Goal: Find specific page/section: Find specific page/section

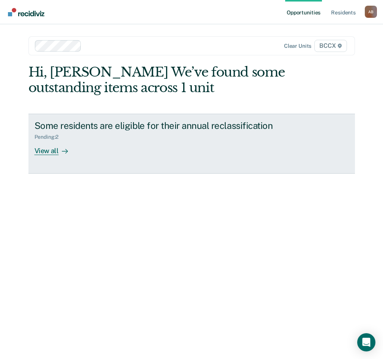
click at [56, 149] on div "View all" at bounding box center [56, 147] width 42 height 15
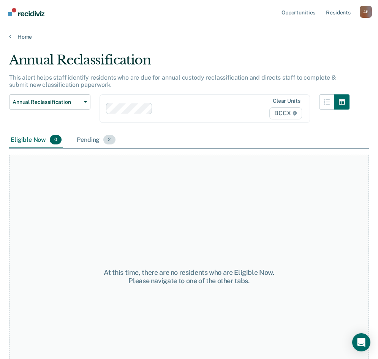
drag, startPoint x: 78, startPoint y: 136, endPoint x: 93, endPoint y: 140, distance: 15.2
click at [78, 137] on div "Pending 2" at bounding box center [95, 140] width 41 height 17
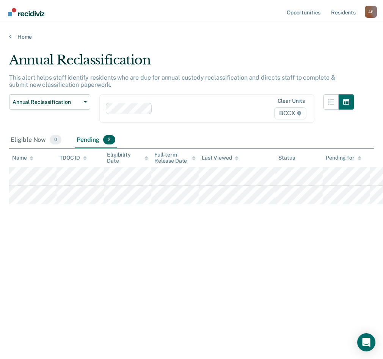
click at [252, 235] on div "Annual Reclassification This alert helps staff identify residents who are due f…" at bounding box center [191, 177] width 365 height 250
click at [34, 142] on div "Eligible Now 0" at bounding box center [36, 140] width 54 height 17
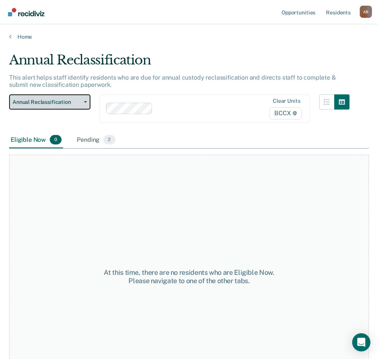
click at [65, 107] on button "Annual Reclassification" at bounding box center [49, 101] width 81 height 15
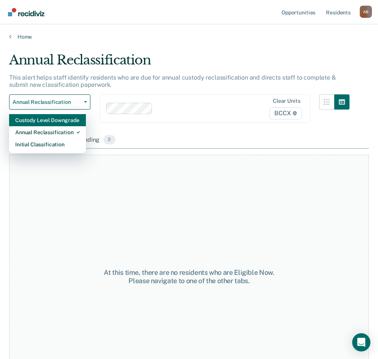
click at [54, 120] on div "Custody Level Downgrade" at bounding box center [47, 120] width 65 height 12
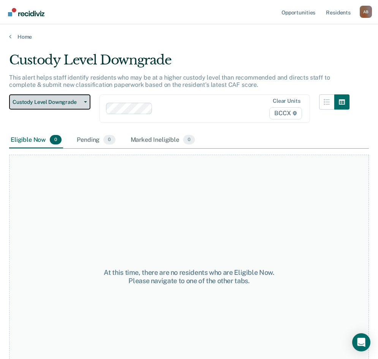
click at [44, 104] on span "Custody Level Downgrade" at bounding box center [47, 102] width 68 height 6
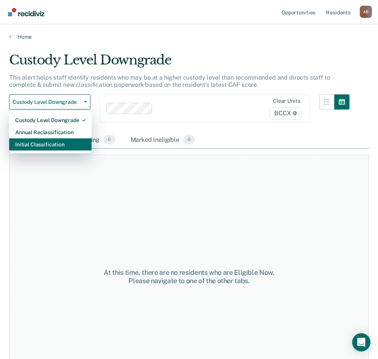
click at [44, 146] on div "Initial Classification" at bounding box center [50, 145] width 70 height 12
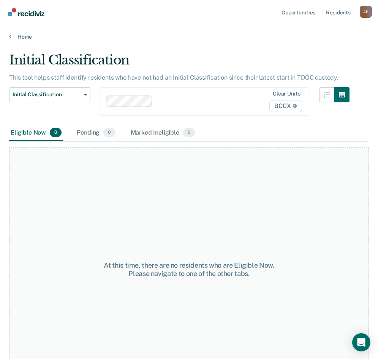
click at [172, 104] on div at bounding box center [199, 101] width 87 height 9
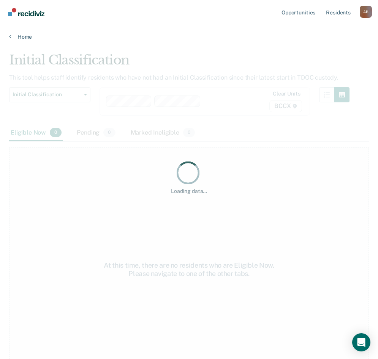
click at [221, 99] on div "Loading data..." at bounding box center [188, 177] width 359 height 250
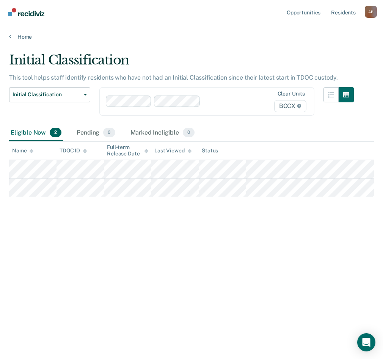
click at [221, 101] on div "Loading data..." at bounding box center [191, 177] width 365 height 250
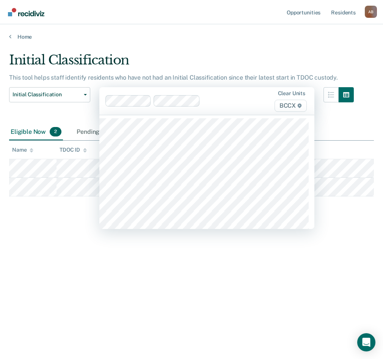
click at [223, 99] on div at bounding box center [224, 101] width 43 height 9
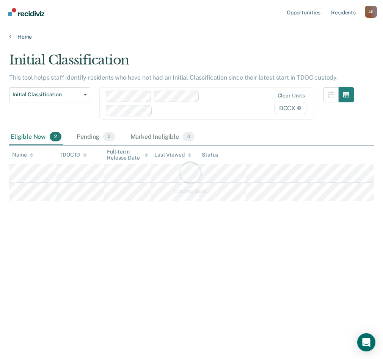
click at [219, 110] on div "Loading data..." at bounding box center [191, 177] width 365 height 250
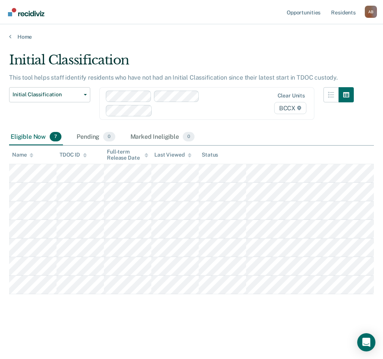
click at [219, 110] on div "Loading data..." at bounding box center [191, 177] width 365 height 250
click at [216, 111] on div at bounding box center [201, 110] width 91 height 9
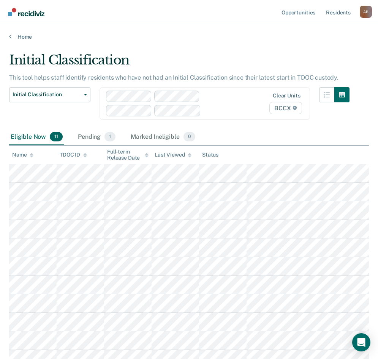
scroll to position [9, 0]
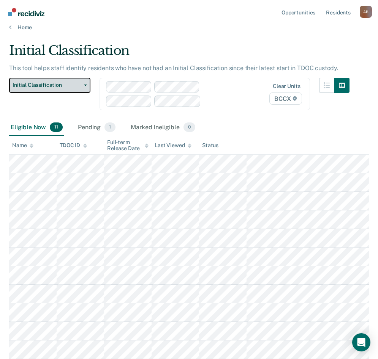
click at [48, 81] on button "Initial Classification" at bounding box center [49, 85] width 81 height 15
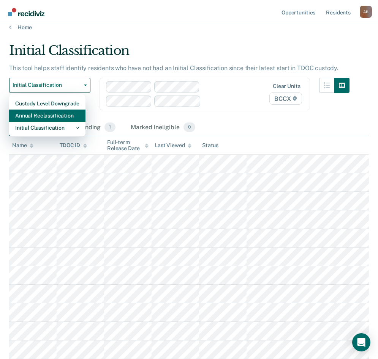
click at [58, 113] on div "Annual Reclassification" at bounding box center [47, 116] width 64 height 12
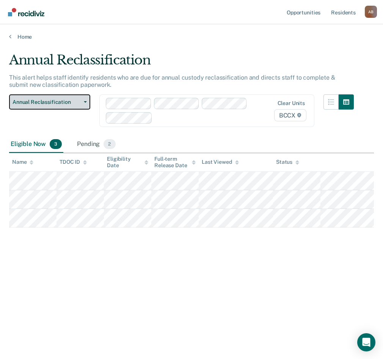
click at [31, 102] on span "Annual Reclassification" at bounding box center [47, 102] width 68 height 6
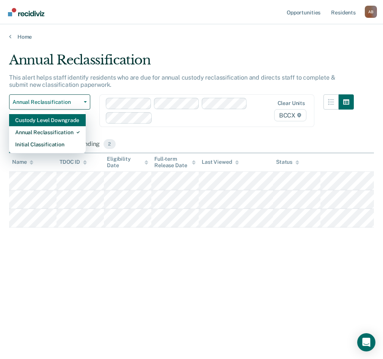
click at [38, 122] on div "Custody Level Downgrade" at bounding box center [47, 120] width 65 height 12
